Goal: Transaction & Acquisition: Purchase product/service

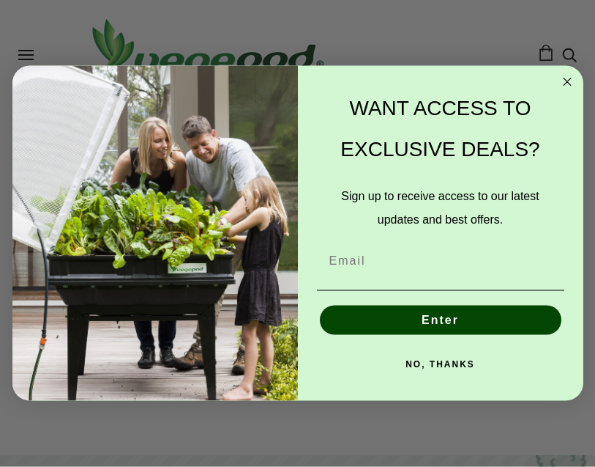
scroll to position [696, 0]
click at [562, 117] on div "WANT ACCESS TO EXCLUSIVE DEALS?" at bounding box center [441, 129] width 256 height 97
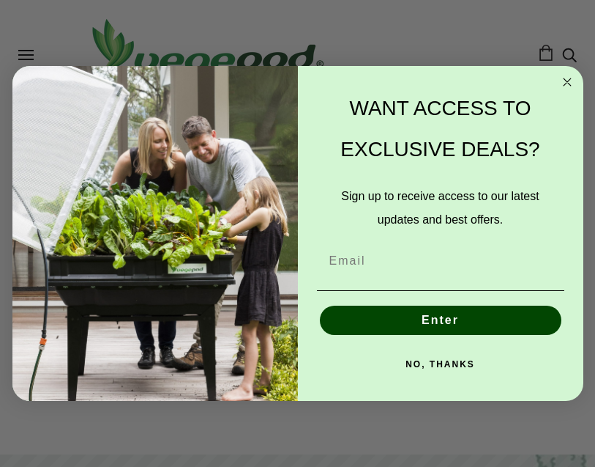
click at [568, 91] on circle "Close dialog" at bounding box center [567, 82] width 17 height 17
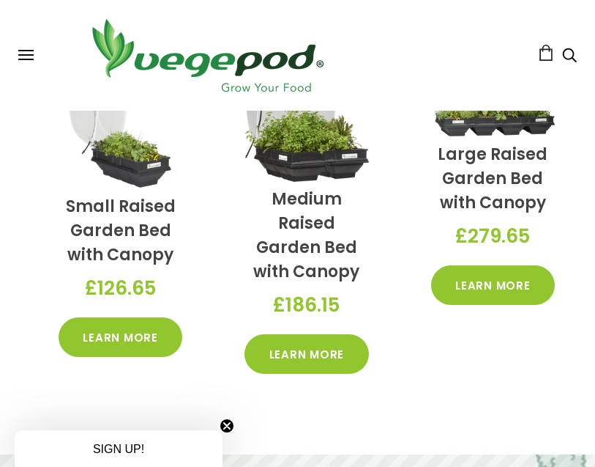
click at [508, 173] on link "Large Raised Garden Bed with Canopy" at bounding box center [493, 178] width 110 height 71
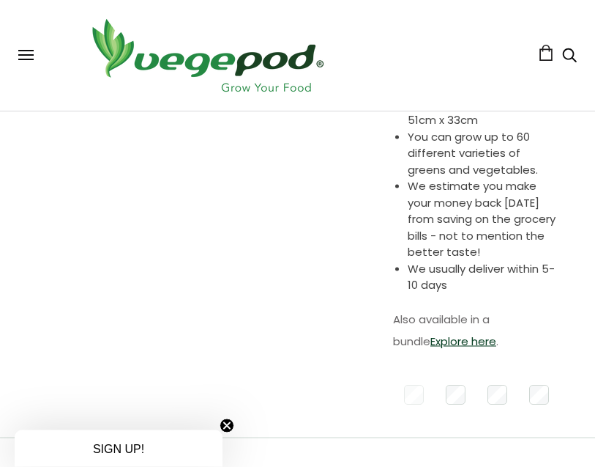
scroll to position [566, 0]
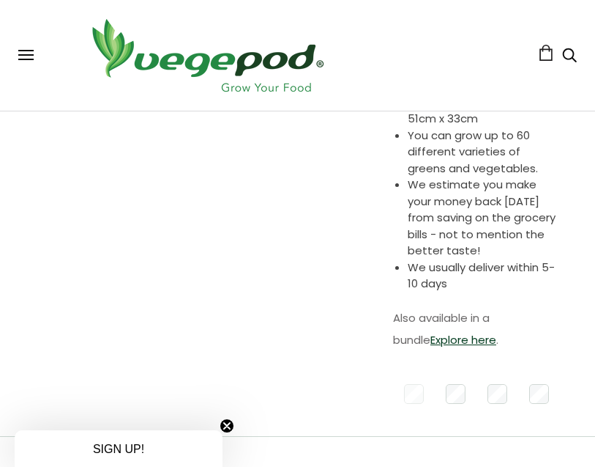
click at [435, 336] on link "Explore here" at bounding box center [464, 339] width 66 height 15
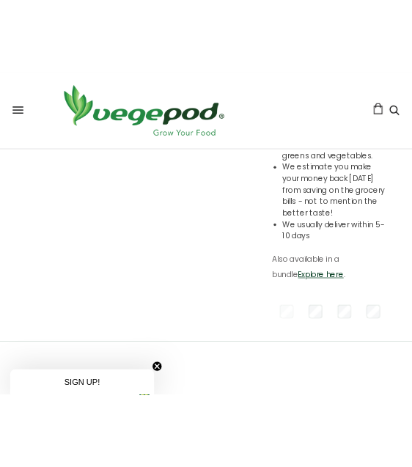
scroll to position [666, 0]
